Goal: Information Seeking & Learning: Learn about a topic

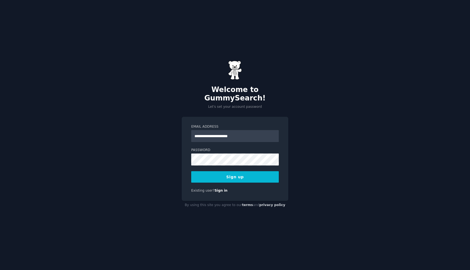
type input "**********"
click at [220, 171] on button "Sign up" at bounding box center [235, 176] width 88 height 11
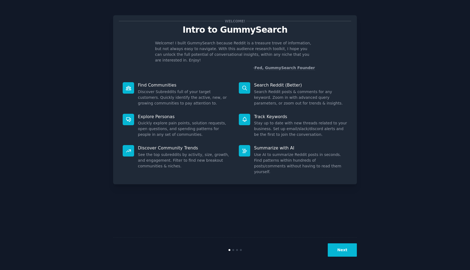
click at [349, 252] on button "Next" at bounding box center [342, 249] width 29 height 13
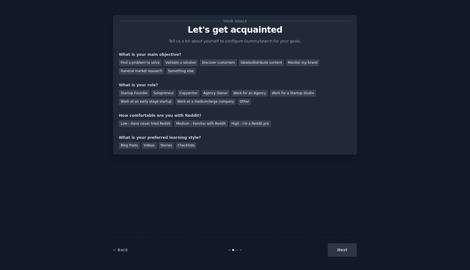
click at [346, 248] on div "Next" at bounding box center [315, 249] width 81 height 13
click at [155, 64] on div "Find a problem to solve" at bounding box center [140, 62] width 43 height 7
click at [172, 63] on div "Validate a solution" at bounding box center [180, 62] width 35 height 7
click at [144, 57] on div "Find a problem to solve Validate a solution Discover customers Ideate/distribut…" at bounding box center [235, 65] width 232 height 17
click at [200, 64] on div "Discover customers" at bounding box center [218, 62] width 37 height 7
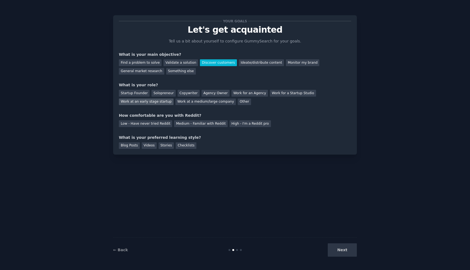
click at [159, 104] on div "Work at an early stage startup" at bounding box center [146, 101] width 55 height 7
click at [201, 125] on div "Medium - Familiar with Reddit" at bounding box center [200, 123] width 53 height 7
click at [128, 144] on div "Blog Posts" at bounding box center [129, 145] width 21 height 7
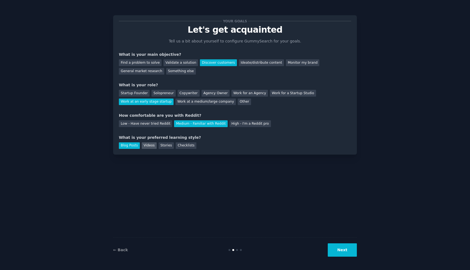
click at [152, 145] on div "Videos" at bounding box center [149, 145] width 15 height 7
click at [133, 146] on div "Blog Posts" at bounding box center [129, 145] width 21 height 7
click at [344, 252] on button "Next" at bounding box center [342, 249] width 29 height 13
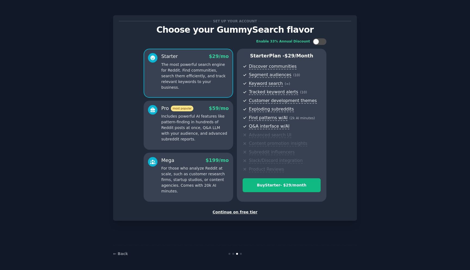
click at [237, 209] on div "Set up your account Choose your GummySearch flavor Enable 33% Annual Discount S…" at bounding box center [235, 118] width 232 height 194
click at [320, 40] on div at bounding box center [320, 41] width 14 height 7
checkbox input "false"
click at [235, 212] on div "Continue on free tier" at bounding box center [235, 212] width 232 height 6
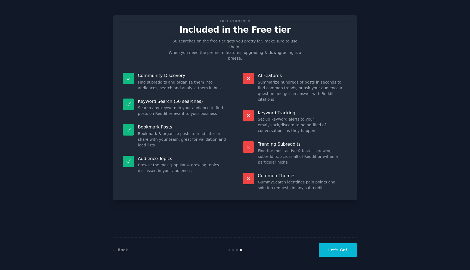
click at [347, 253] on button "Let's Go!" at bounding box center [338, 249] width 38 height 13
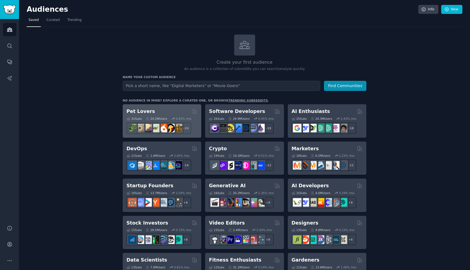
click at [149, 109] on div "Pet Lovers" at bounding box center [161, 111] width 71 height 7
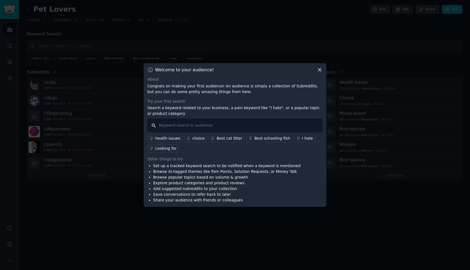
click at [168, 124] on input "text" at bounding box center [234, 125] width 175 height 14
click at [164, 139] on div "health issues" at bounding box center [167, 138] width 25 height 6
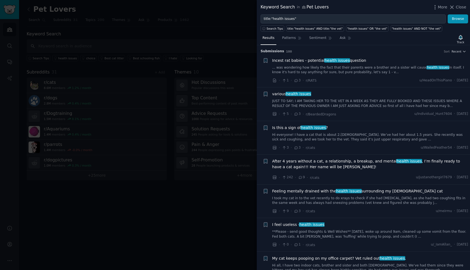
click at [159, 99] on div at bounding box center [235, 135] width 470 height 270
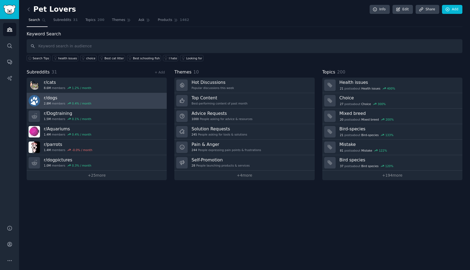
click at [54, 97] on h3 "r/ dogs" at bounding box center [68, 98] width 48 height 6
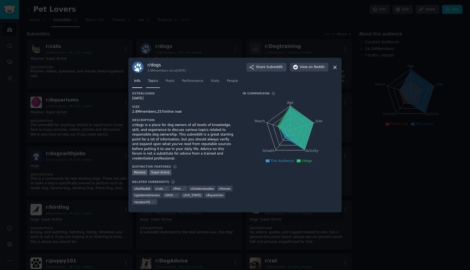
click at [156, 82] on span "Topics" at bounding box center [153, 81] width 10 height 5
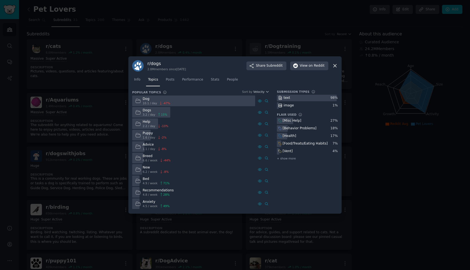
click at [138, 102] on icon at bounding box center [138, 101] width 6 height 6
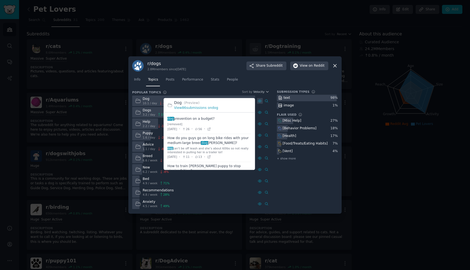
click at [261, 103] on icon at bounding box center [260, 101] width 4 height 4
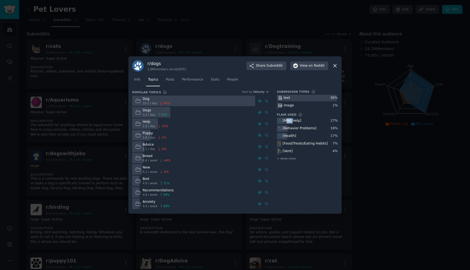
drag, startPoint x: 287, startPoint y: 122, endPoint x: 313, endPoint y: 122, distance: 26.1
click at [299, 122] on div "[Misc Help]" at bounding box center [291, 120] width 18 height 5
click at [169, 81] on span "Posts" at bounding box center [170, 79] width 9 height 5
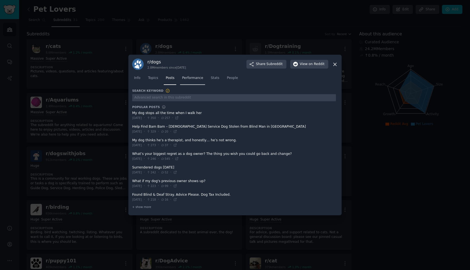
click at [186, 80] on span "Performance" at bounding box center [192, 78] width 21 height 5
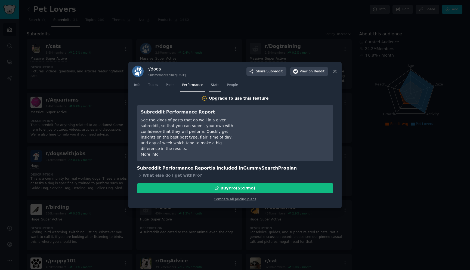
click at [214, 89] on link "Stats" at bounding box center [215, 86] width 12 height 11
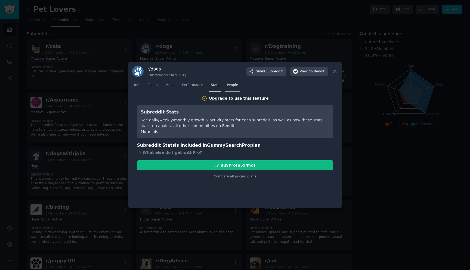
click at [230, 86] on span "People" at bounding box center [232, 85] width 11 height 5
click at [334, 70] on icon at bounding box center [335, 72] width 6 height 6
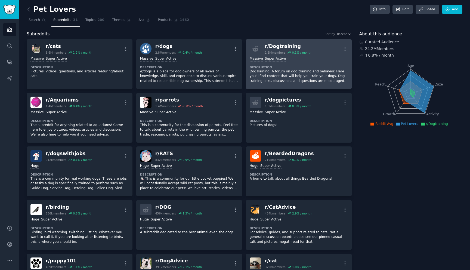
click at [271, 41] on link "r/ Dogtraining 1.5M members 0.1 % / month More Massive Super Active Description…" at bounding box center [299, 64] width 106 height 50
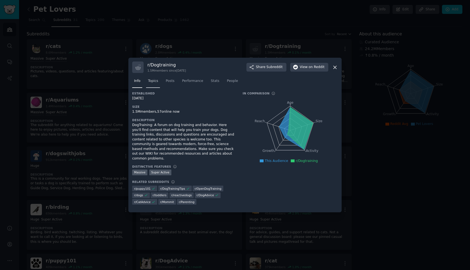
click at [153, 83] on span "Topics" at bounding box center [153, 81] width 10 height 5
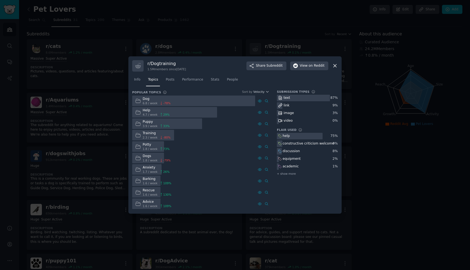
click at [277, 137] on div "help" at bounding box center [284, 136] width 14 height 7
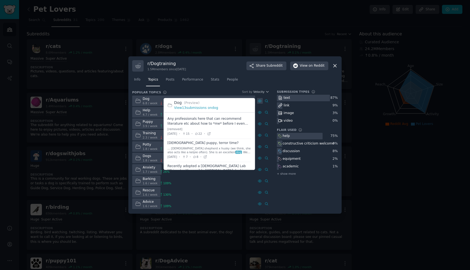
click at [259, 100] on icon at bounding box center [260, 101] width 4 height 4
click at [261, 99] on icon at bounding box center [260, 101] width 4 height 4
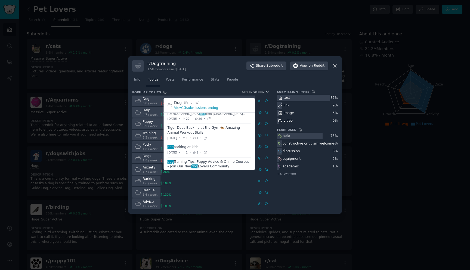
scroll to position [91, 0]
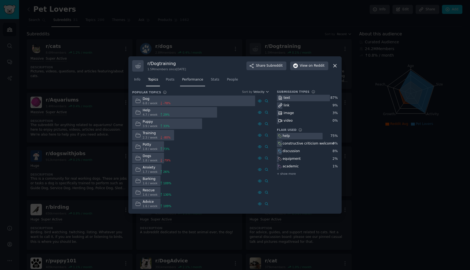
click at [202, 82] on span "Performance" at bounding box center [192, 79] width 21 height 5
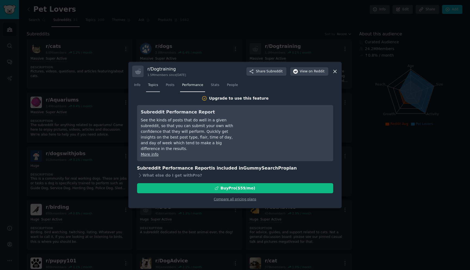
click at [155, 87] on span "Topics" at bounding box center [153, 85] width 10 height 5
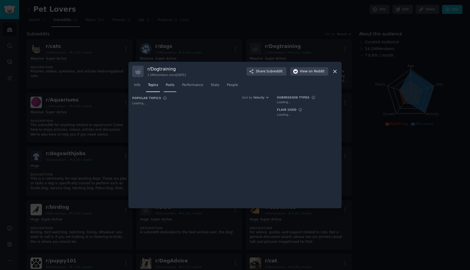
click at [173, 85] on link "Posts" at bounding box center [170, 86] width 13 height 11
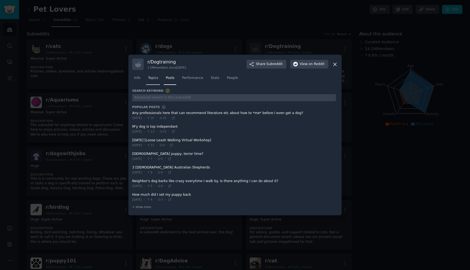
click at [156, 79] on span "Topics" at bounding box center [153, 78] width 10 height 5
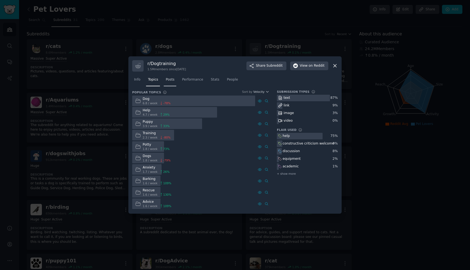
click at [171, 79] on span "Posts" at bounding box center [170, 79] width 9 height 5
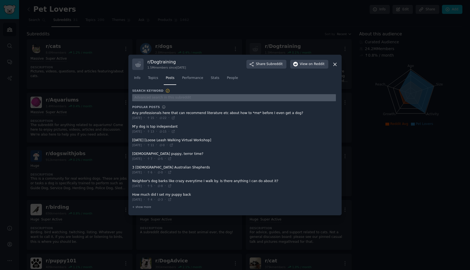
click at [159, 99] on input "text" at bounding box center [234, 97] width 204 height 7
type input "calendar"
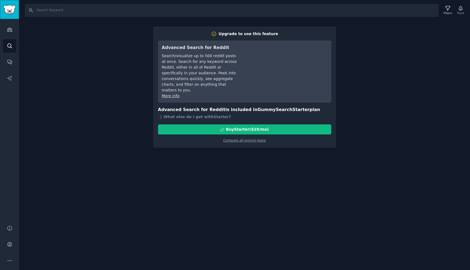
click at [15, 13] on img "Sidebar" at bounding box center [9, 10] width 13 height 10
